Goal: Task Accomplishment & Management: Manage account settings

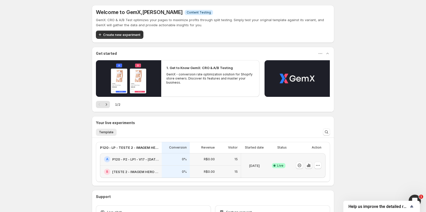
click at [310, 166] on icon "button" at bounding box center [309, 165] width 1 height 3
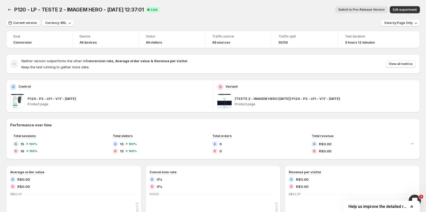
click at [374, 9] on span "Switch to Pre-Release Version" at bounding box center [361, 10] width 46 height 4
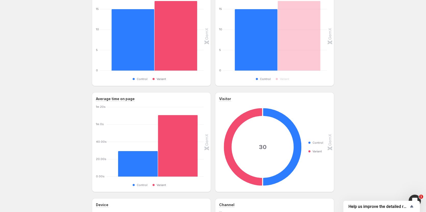
scroll to position [433, 0]
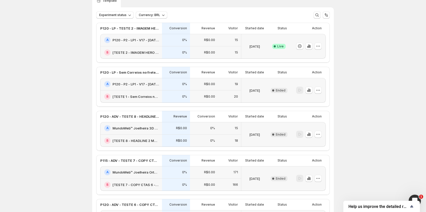
scroll to position [257, 0]
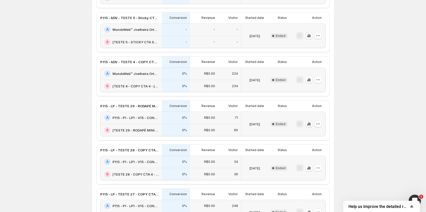
click at [309, 124] on icon "button" at bounding box center [308, 123] width 1 height 3
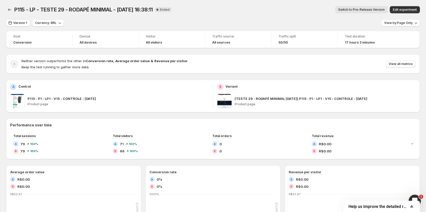
click at [361, 10] on span "Switch to Pre-Release Version" at bounding box center [361, 10] width 46 height 4
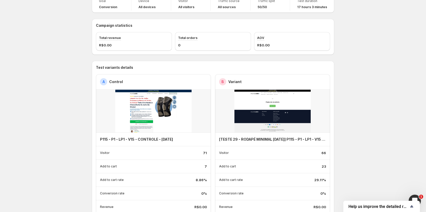
scroll to position [76, 0]
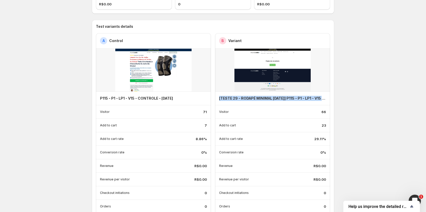
drag, startPoint x: 220, startPoint y: 98, endPoint x: 329, endPoint y: 101, distance: 109.7
click at [328, 101] on div "[TESTE 29 - RODAPÉ MINIMAL [DATE]] P115 - P1 - LP1 - V15 - CONTROLE - [DATE]" at bounding box center [272, 98] width 115 height 13
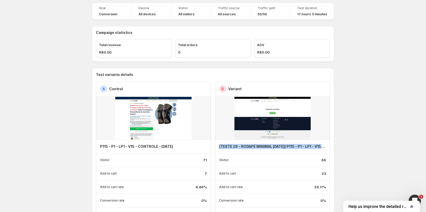
scroll to position [0, 0]
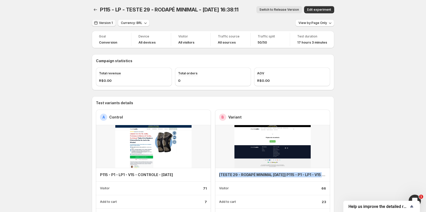
click at [108, 22] on span "Version 1" at bounding box center [106, 23] width 14 height 4
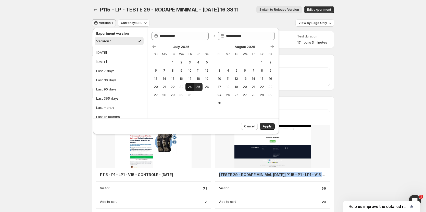
click at [189, 87] on span "24" at bounding box center [189, 87] width 4 height 4
type input "**********"
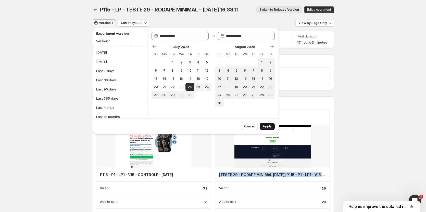
click at [268, 126] on span "Apply" at bounding box center [267, 126] width 9 height 4
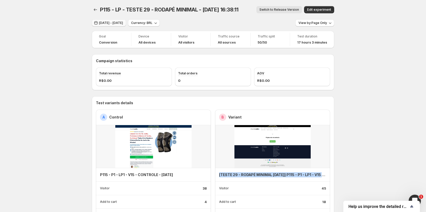
click at [114, 22] on span "[DATE] - [DATE]" at bounding box center [111, 23] width 24 height 4
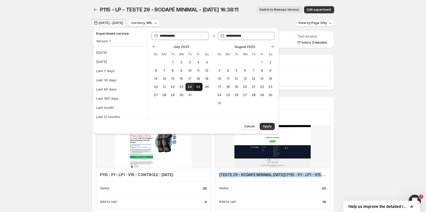
click at [196, 89] on button "25" at bounding box center [198, 87] width 8 height 8
type input "**********"
click at [196, 89] on button "25" at bounding box center [198, 87] width 8 height 8
type input "**********"
click at [270, 125] on span "Apply" at bounding box center [267, 126] width 9 height 4
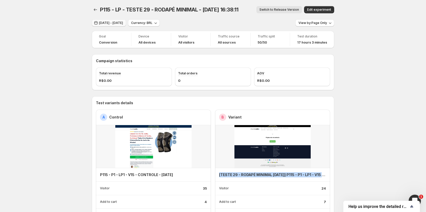
click at [123, 23] on span "[DATE] - [DATE]" at bounding box center [111, 23] width 24 height 4
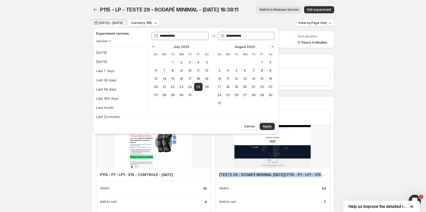
click at [123, 23] on span "[DATE] - [DATE]" at bounding box center [111, 23] width 24 height 4
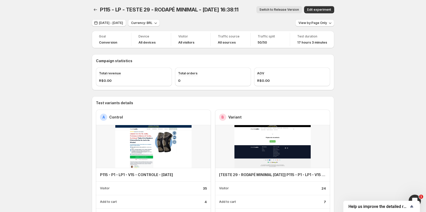
click at [96, 10] on icon "Back" at bounding box center [95, 9] width 5 height 5
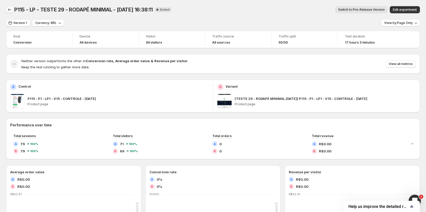
click at [10, 9] on icon "Back" at bounding box center [9, 9] width 5 height 5
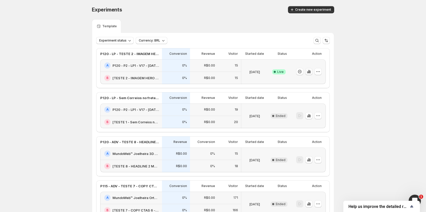
click at [308, 72] on icon "button" at bounding box center [307, 72] width 1 height 2
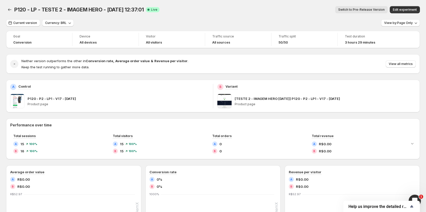
click at [355, 11] on span "Switch to Pre-Release Version" at bounding box center [361, 10] width 46 height 4
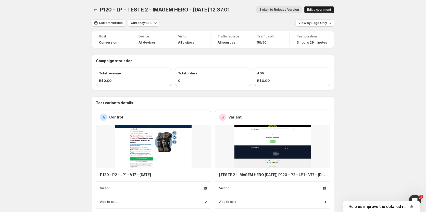
click at [322, 11] on span "Edit experiment" at bounding box center [319, 10] width 24 height 4
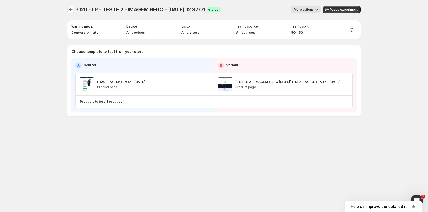
click at [72, 9] on icon "Experiments" at bounding box center [70, 9] width 5 height 5
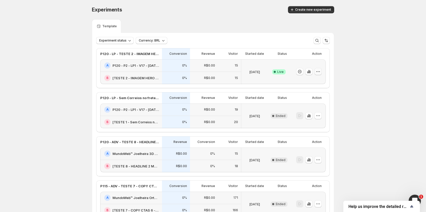
click at [318, 72] on icon "button" at bounding box center [318, 71] width 1 height 1
click at [310, 100] on span "End experiment" at bounding box center [309, 100] width 25 height 4
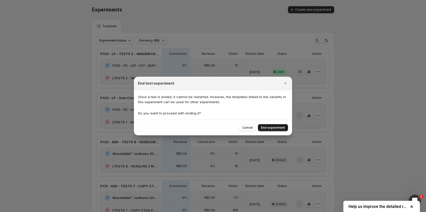
click at [280, 129] on span "End experiment" at bounding box center [273, 128] width 24 height 4
